Goal: Task Accomplishment & Management: Manage account settings

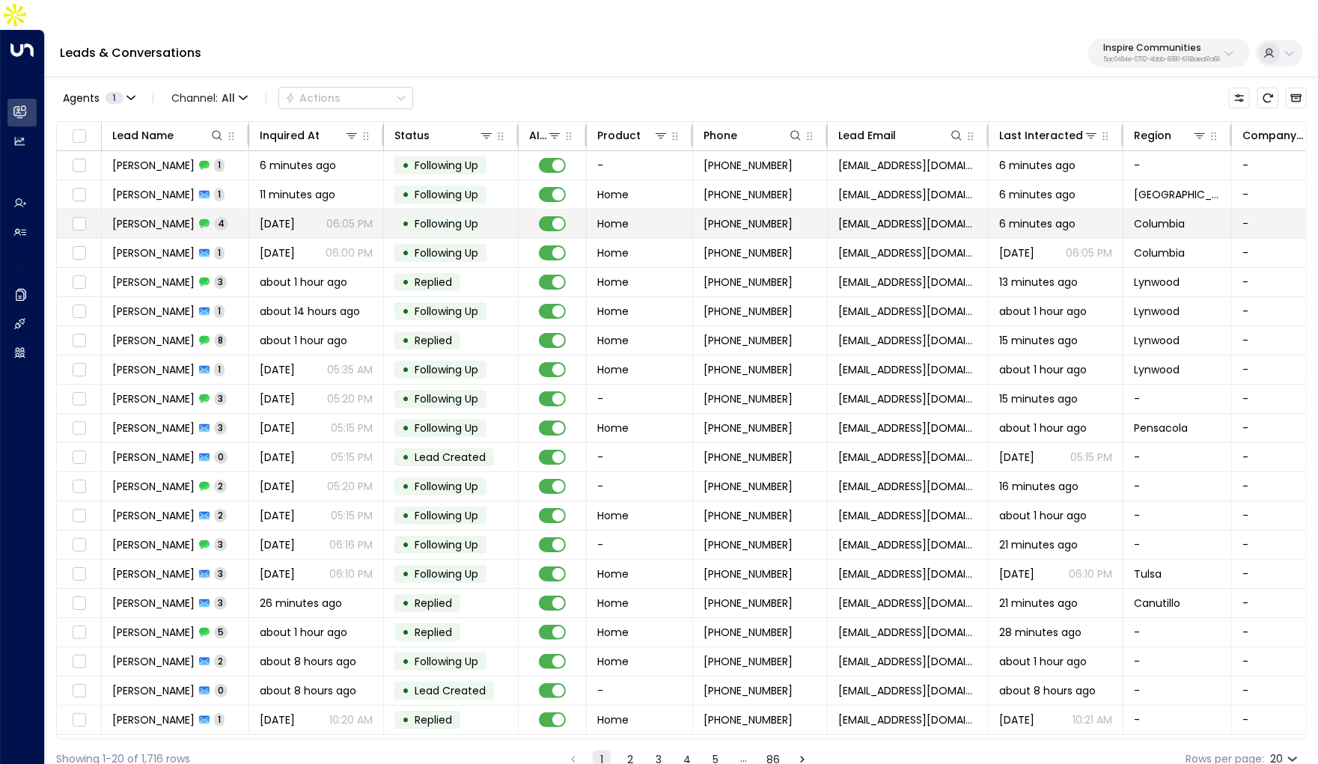
click at [191, 216] on span "DMarcus Govan" at bounding box center [153, 223] width 82 height 15
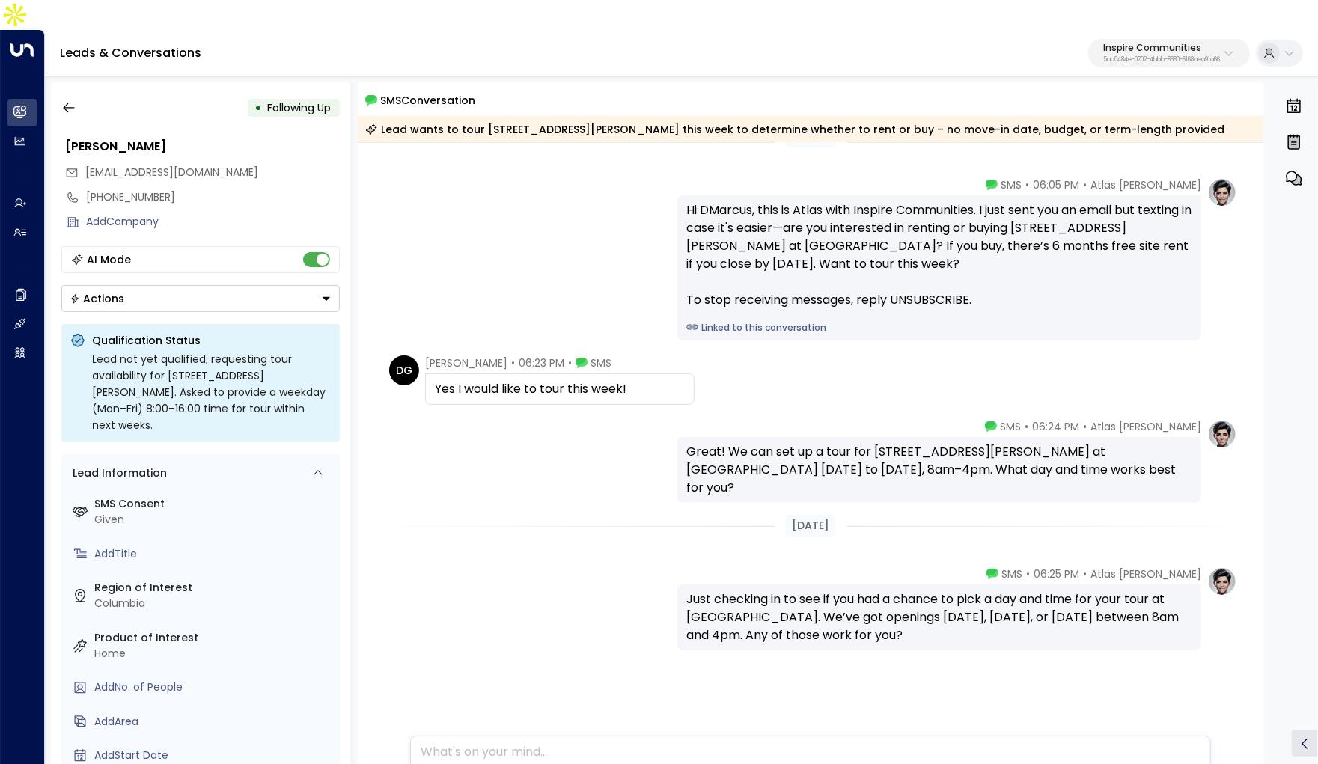
scroll to position [37, 0]
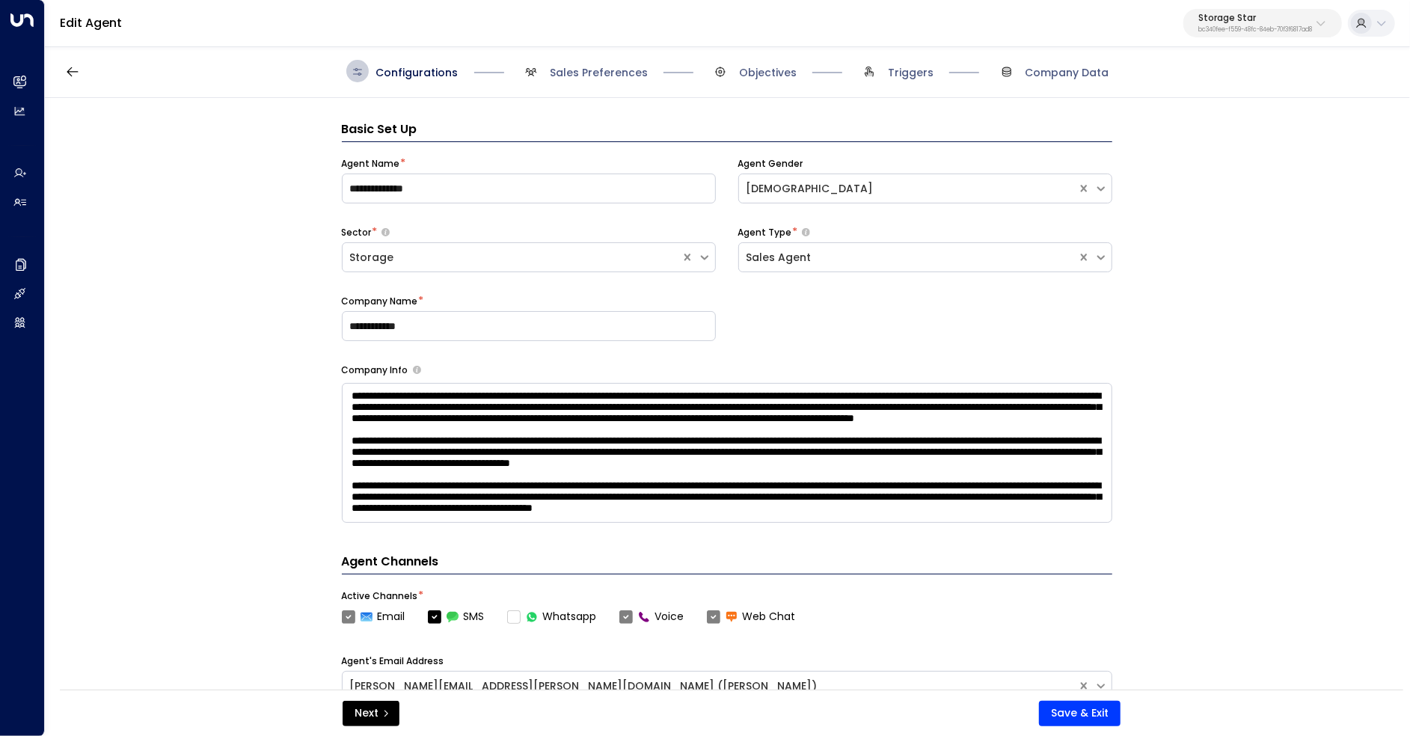
scroll to position [22, 0]
